Goal: Navigation & Orientation: Understand site structure

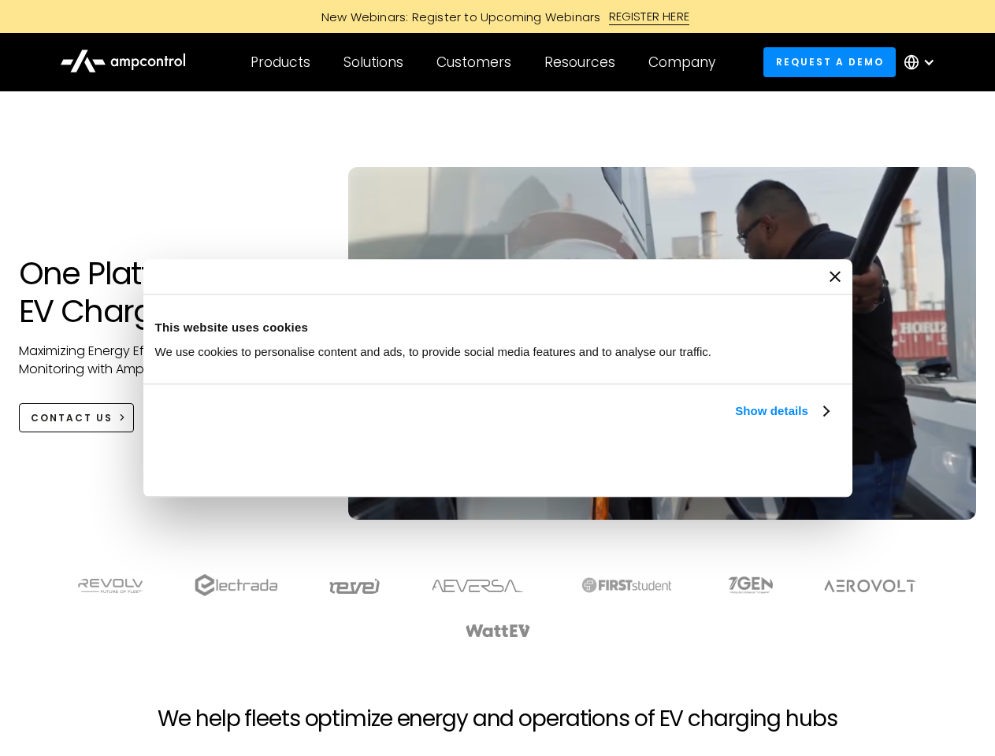
click at [735, 421] on link "Show details" at bounding box center [781, 411] width 93 height 19
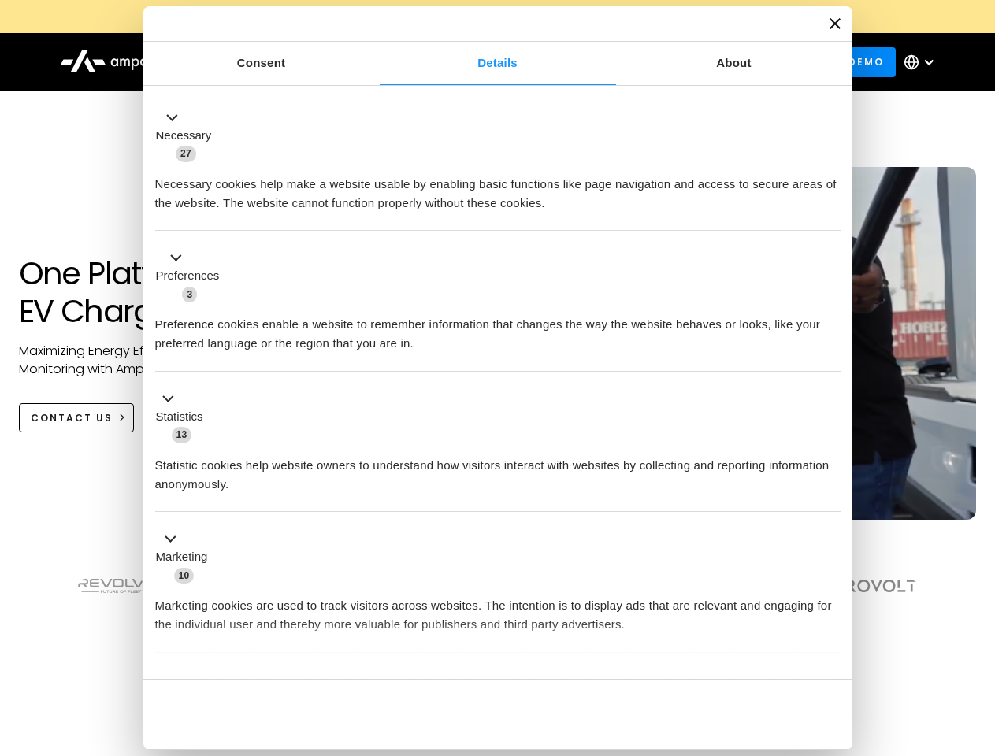
click at [831, 213] on div "Necessary cookies help make a website usable by enabling basic functions like p…" at bounding box center [498, 188] width 686 height 50
click at [978, 635] on section at bounding box center [497, 607] width 995 height 98
click at [485, 62] on div "Customers" at bounding box center [474, 62] width 75 height 17
click at [280, 62] on div "Products" at bounding box center [281, 62] width 60 height 17
click at [374, 62] on div "Solutions" at bounding box center [374, 62] width 60 height 17
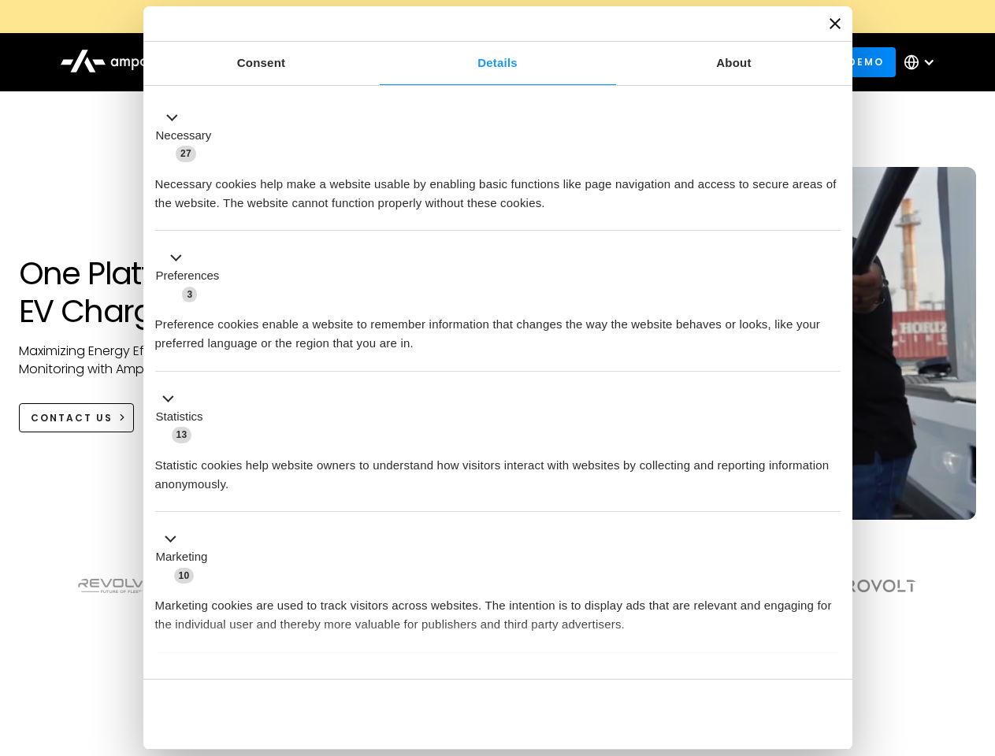
click at [477, 62] on div "Customers" at bounding box center [474, 62] width 75 height 17
click at [583, 62] on div "Resources" at bounding box center [579, 62] width 71 height 17
click at [687, 62] on div "Company" at bounding box center [681, 62] width 67 height 17
click at [923, 62] on div at bounding box center [929, 62] width 13 height 13
